Goal: Transaction & Acquisition: Subscribe to service/newsletter

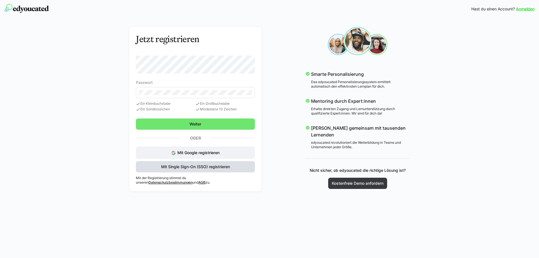
click at [198, 170] on span "Mit Single Sign-On (SSO) registrieren" at bounding box center [195, 167] width 70 height 6
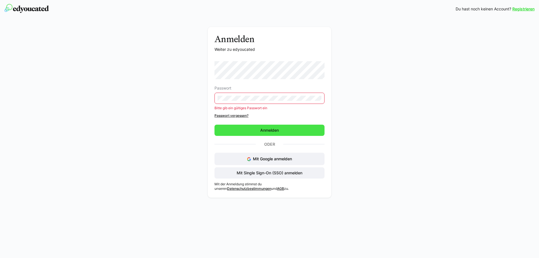
click at [246, 131] on span "Anmelden" at bounding box center [270, 130] width 110 height 11
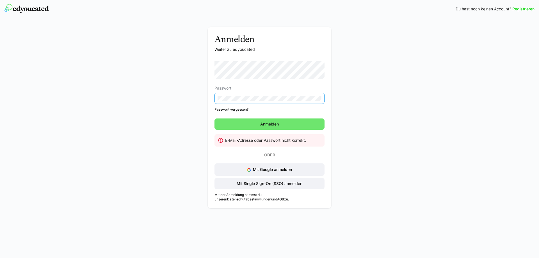
click at [270, 101] on eds-input at bounding box center [270, 98] width 110 height 11
drag, startPoint x: 167, startPoint y: 98, endPoint x: 127, endPoint y: 95, distance: 40.0
click at [215, 95] on eds-input at bounding box center [270, 98] width 110 height 11
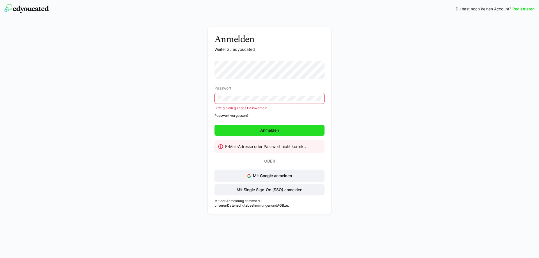
click at [261, 128] on span "Anmelden" at bounding box center [270, 131] width 20 height 6
click at [290, 125] on span "Anmelden" at bounding box center [270, 130] width 110 height 11
click at [279, 186] on span "Mit Single Sign-On (SSO) anmelden" at bounding box center [270, 189] width 110 height 11
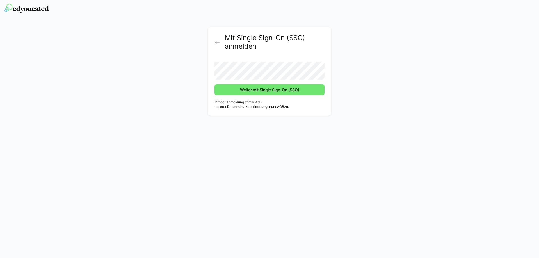
click at [215, 84] on button "Weiter mit Single Sign-On (SSO)" at bounding box center [270, 89] width 110 height 11
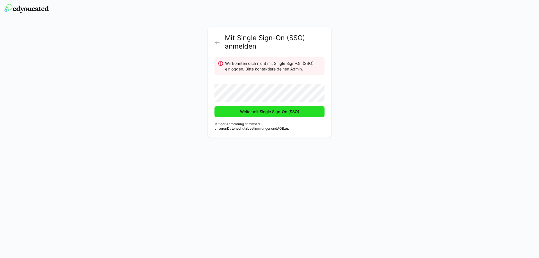
click at [290, 109] on span "Weiter mit Single Sign-On (SSO)" at bounding box center [269, 112] width 61 height 6
click at [212, 39] on div "Mit Single Sign-On (SSO) anmelden Wir konnten dich nicht mit Single Sign-On (SS…" at bounding box center [270, 82] width 124 height 111
click at [215, 42] on eds-icon at bounding box center [218, 43] width 6 height 6
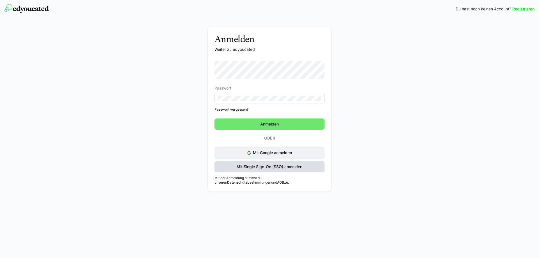
click at [285, 165] on span "Mit Single Sign-On (SSO) anmelden" at bounding box center [269, 167] width 67 height 6
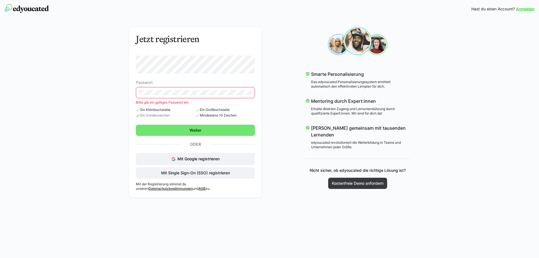
click at [170, 89] on eds-input at bounding box center [195, 92] width 119 height 11
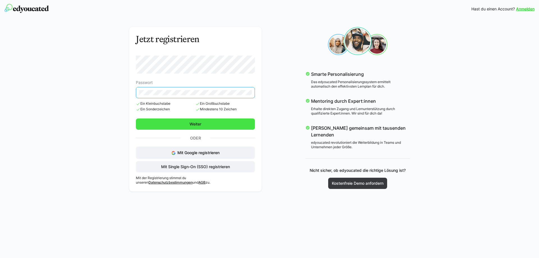
click at [212, 126] on span "Weiter" at bounding box center [195, 124] width 119 height 11
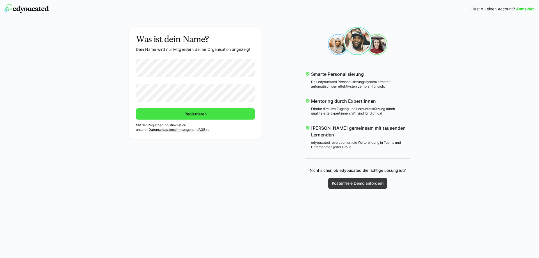
click at [175, 113] on span "Registrieren" at bounding box center [195, 113] width 119 height 11
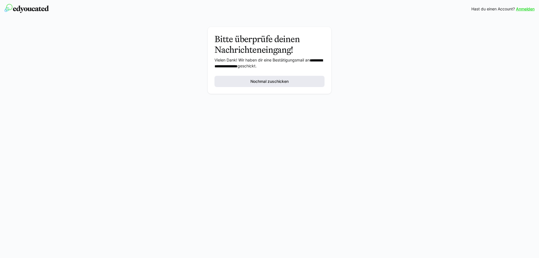
click at [260, 81] on span "Nochmal zuschicken" at bounding box center [270, 82] width 40 height 6
click at [507, 92] on div "**********" at bounding box center [269, 65] width 539 height 95
